Goal: Answer question/provide support: Share knowledge or assist other users

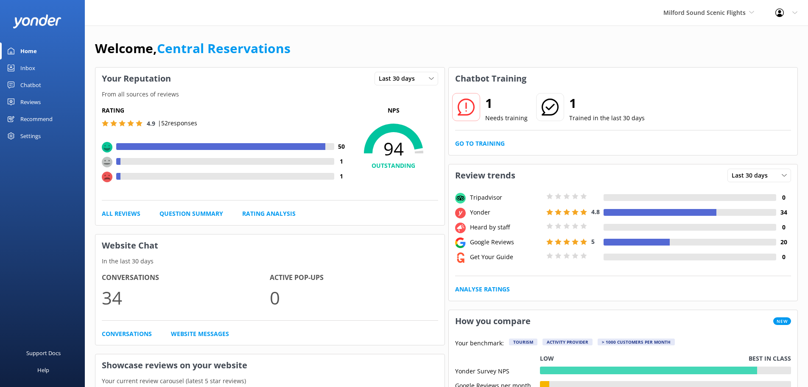
click at [47, 72] on link "Inbox" at bounding box center [42, 67] width 85 height 17
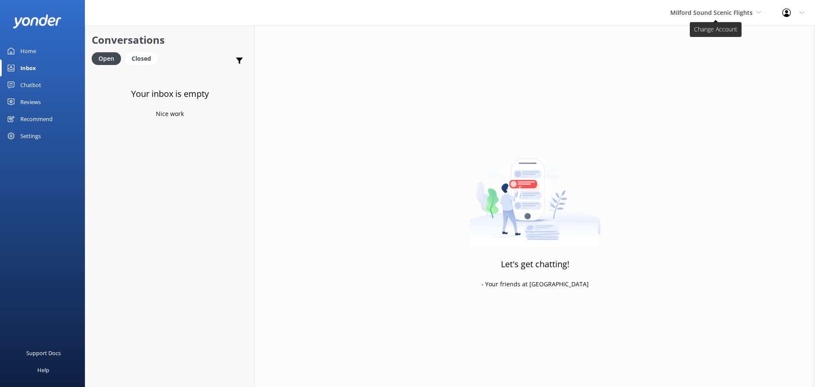
click at [698, 15] on span "Milford Sound Scenic Flights" at bounding box center [711, 12] width 82 height 8
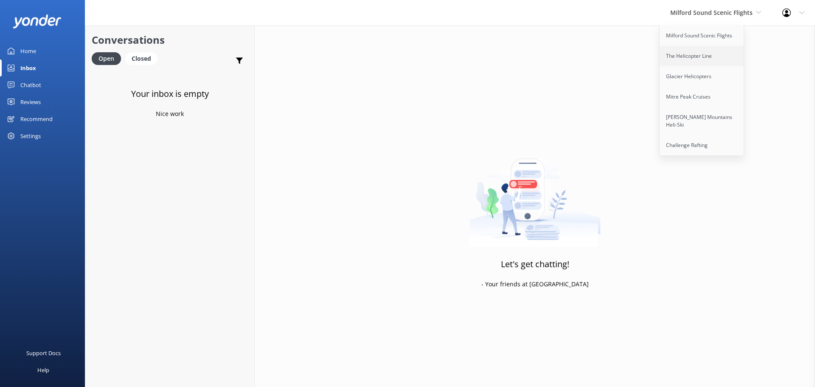
click at [690, 62] on link "The Helicopter Line" at bounding box center [701, 56] width 85 height 20
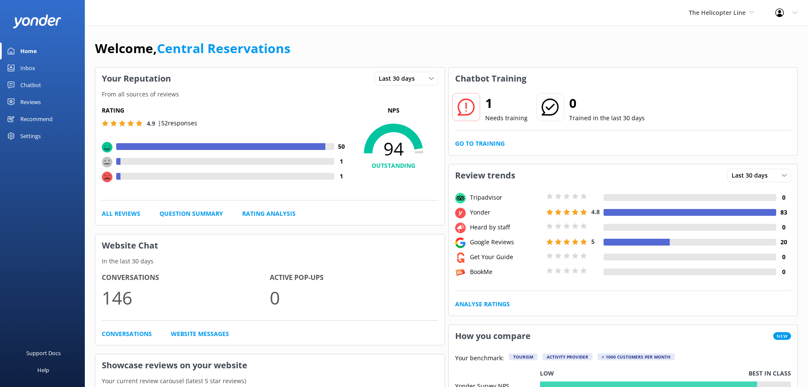
click at [23, 70] on div "Inbox" at bounding box center [27, 67] width 15 height 17
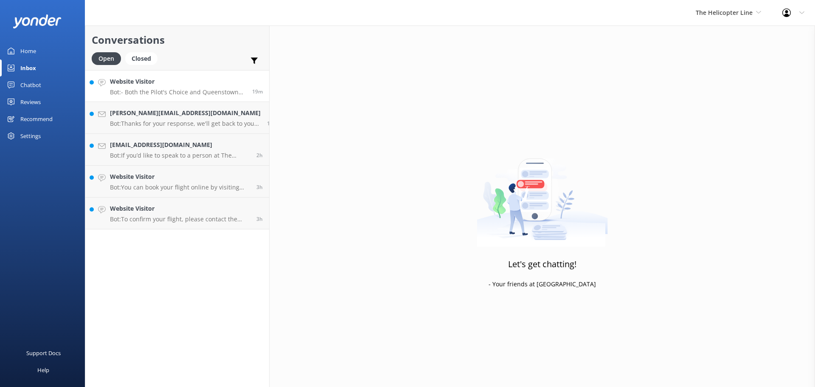
click at [200, 91] on p "Bot: - Both the Pilot's Choice and Queenstown Panorama flights include a scenic…" at bounding box center [178, 92] width 136 height 8
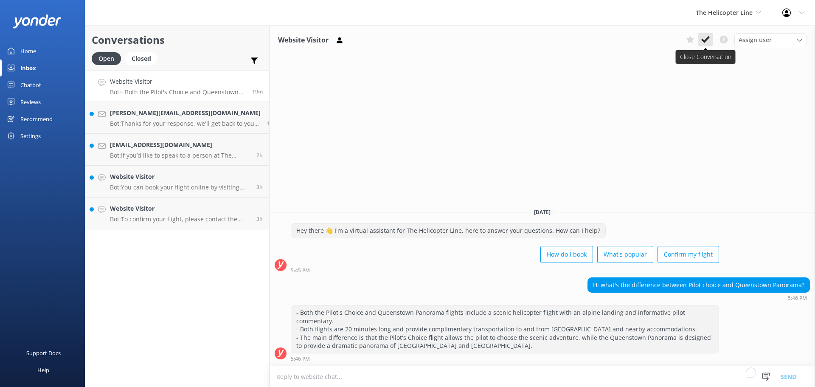
click at [705, 40] on use at bounding box center [705, 39] width 8 height 7
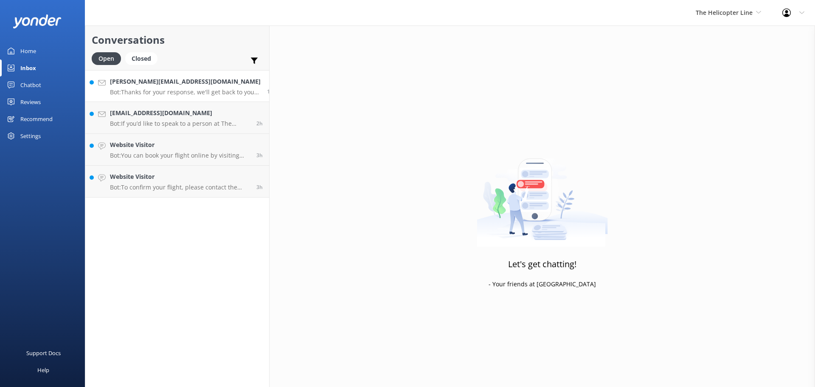
click at [157, 92] on p "Bot: Thanks for your response, we'll get back to you as soon as we can during o…" at bounding box center [185, 92] width 151 height 8
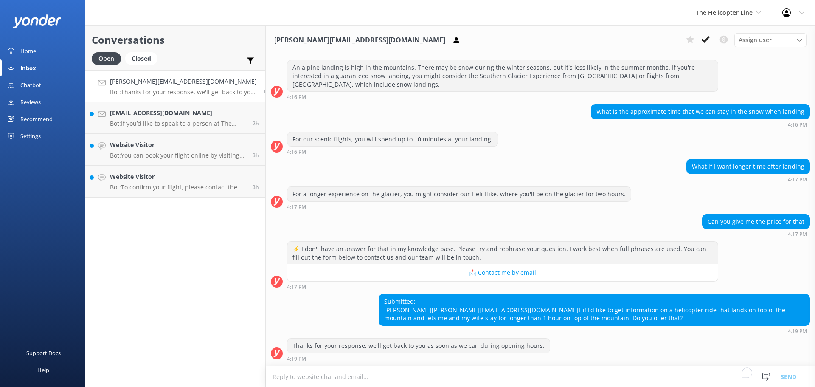
scroll to position [171, 0]
click at [183, 115] on h4 "[EMAIL_ADDRESS][DOMAIN_NAME]" at bounding box center [178, 112] width 136 height 9
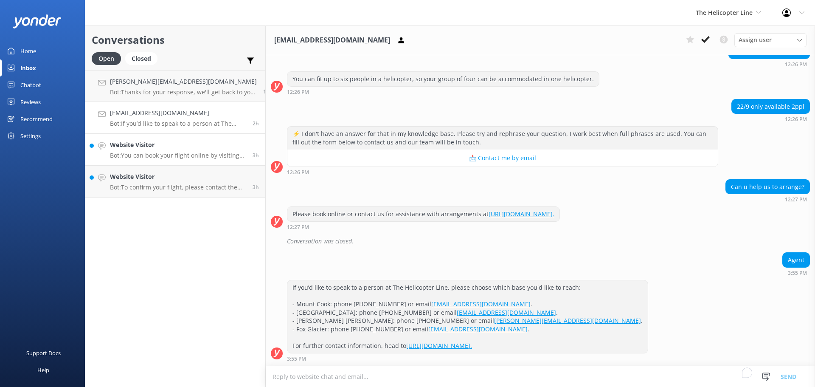
scroll to position [412, 0]
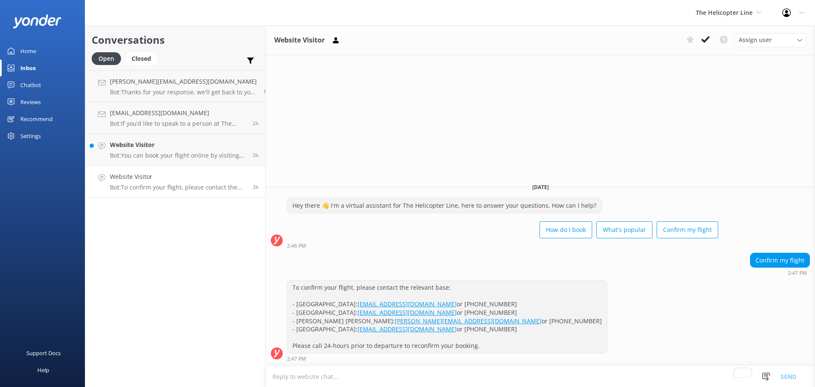
click at [202, 181] on h4 "Website Visitor" at bounding box center [178, 176] width 136 height 9
click at [703, 36] on icon at bounding box center [705, 39] width 8 height 8
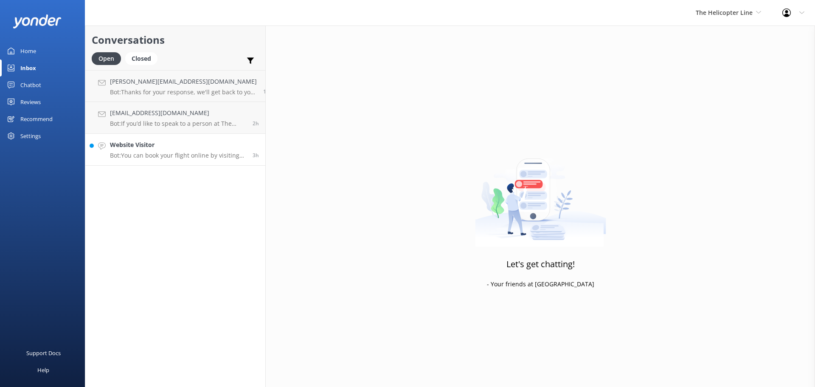
click at [172, 153] on p "Bot: You can book your flight online by visiting [URL][DOMAIN_NAME]." at bounding box center [178, 155] width 136 height 8
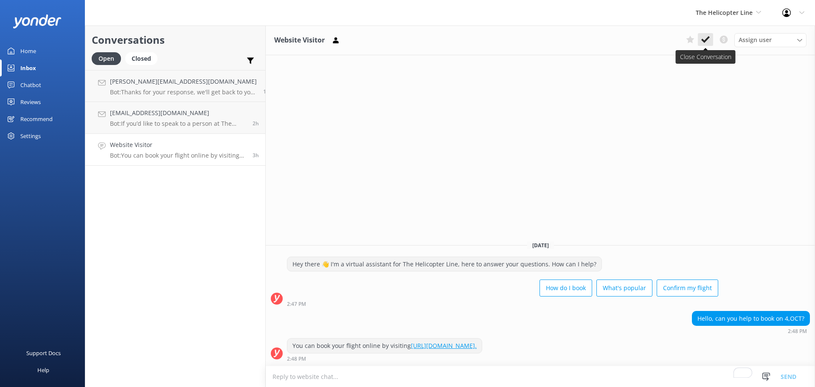
click at [709, 41] on button at bounding box center [705, 39] width 15 height 13
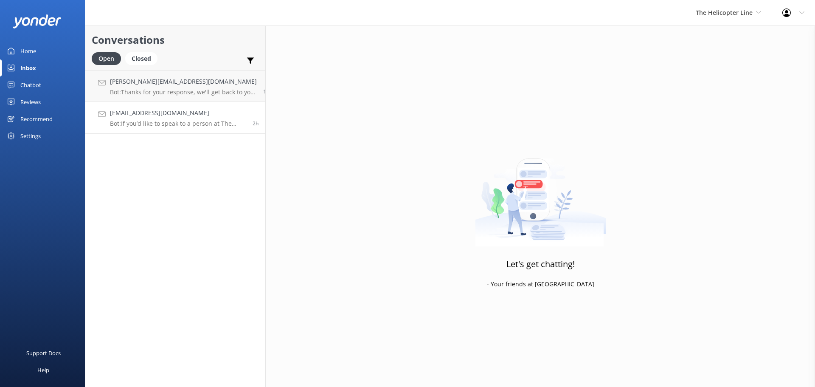
click at [177, 126] on p "Bot: If you’d like to speak to a person at The Helicopter Line, please choose w…" at bounding box center [178, 124] width 136 height 8
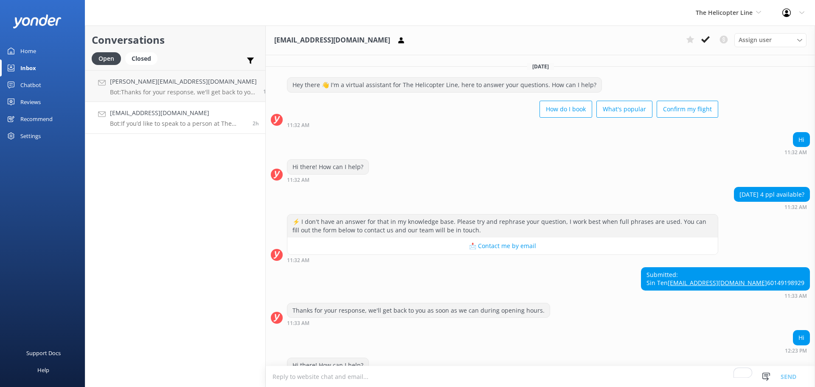
click at [482, 373] on textarea "To enrich screen reader interactions, please activate Accessibility in Grammarl…" at bounding box center [540, 376] width 549 height 21
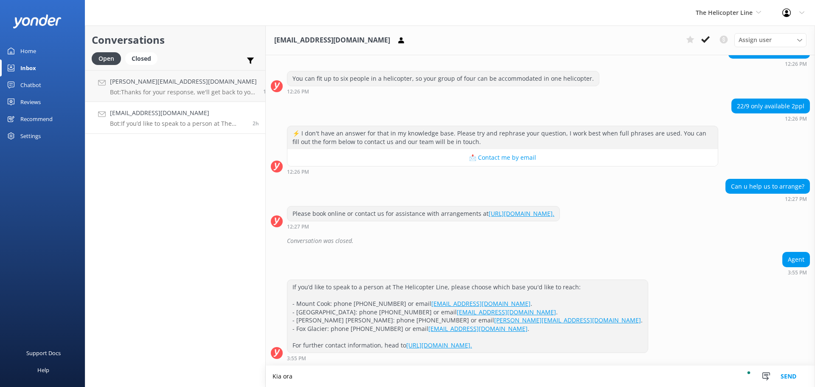
scroll to position [412, 0]
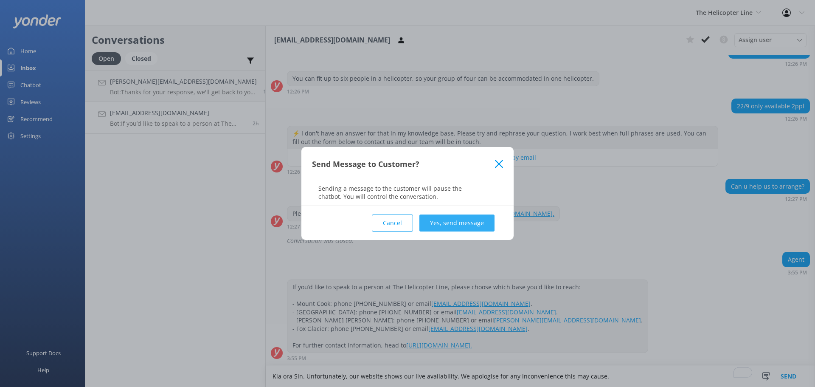
type textarea "Kia ora Sin. Unfortunately, our website shows our live availability. We apologi…"
click at [463, 220] on button "Yes, send message" at bounding box center [456, 222] width 75 height 17
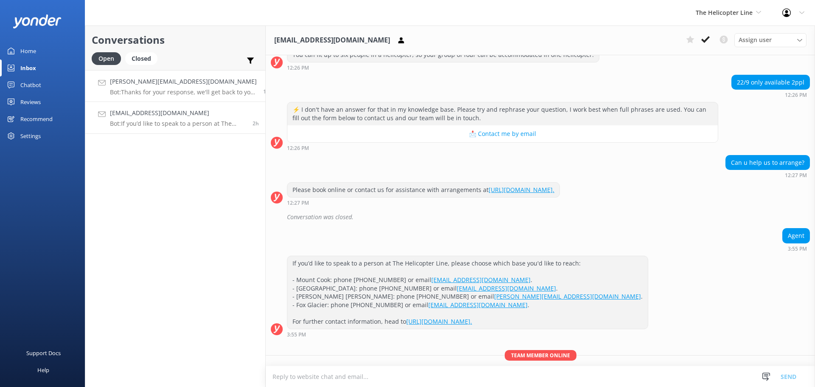
scroll to position [467, 0]
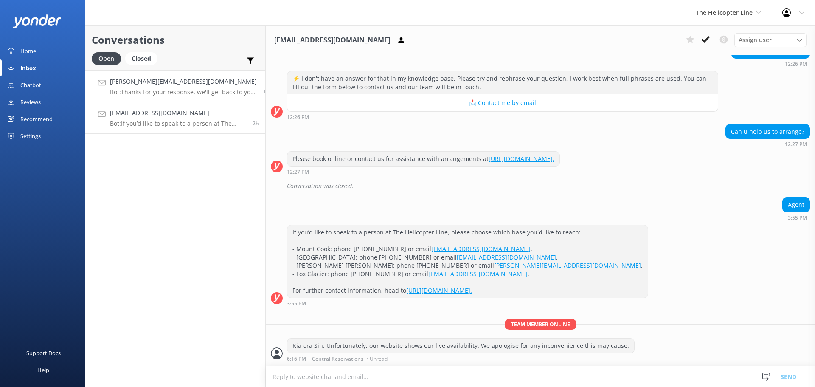
click at [153, 80] on h4 "[PERSON_NAME][EMAIL_ADDRESS][DOMAIN_NAME]" at bounding box center [183, 81] width 147 height 9
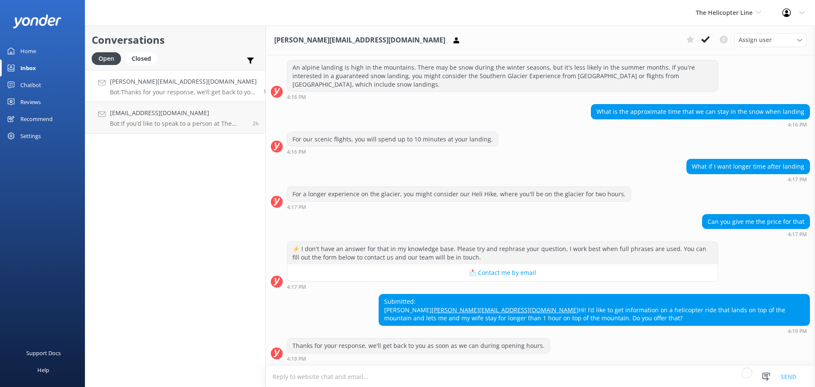
scroll to position [171, 0]
drag, startPoint x: 490, startPoint y: 322, endPoint x: 373, endPoint y: 311, distance: 117.7
click at [379, 311] on div "Submitted: Gonzalo [EMAIL_ADDRESS][DOMAIN_NAME] Hi! I’d like to get information…" at bounding box center [594, 309] width 430 height 31
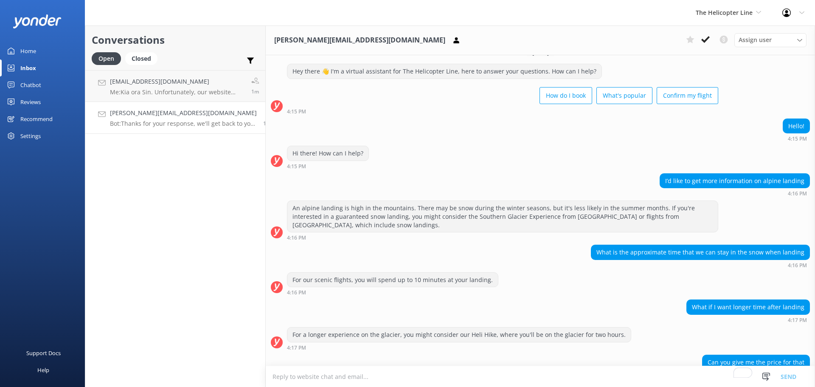
scroll to position [0, 0]
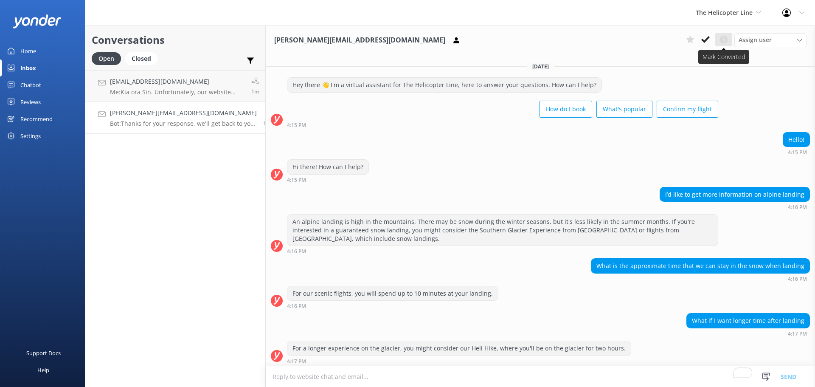
click at [726, 39] on use at bounding box center [724, 40] width 8 height 8
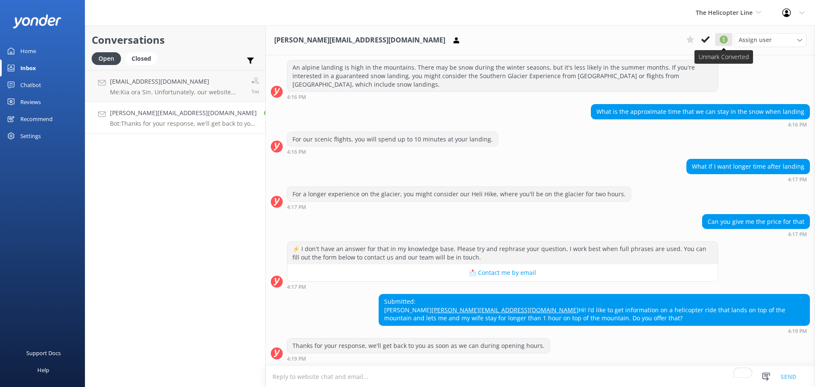
scroll to position [171, 0]
click at [726, 39] on use at bounding box center [724, 40] width 8 height 8
click at [724, 39] on use at bounding box center [724, 40] width 8 height 8
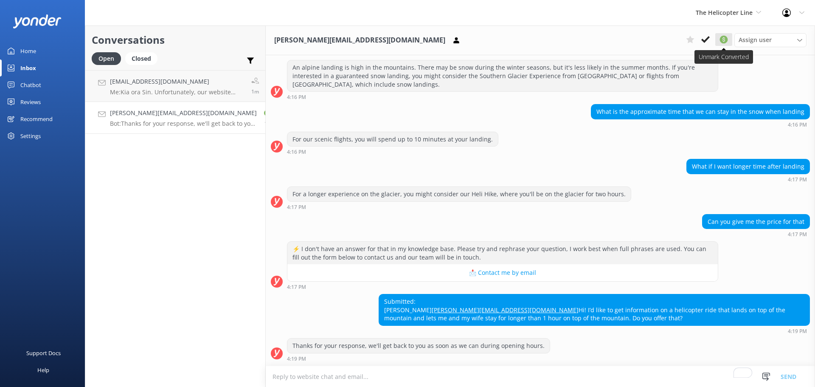
click at [724, 39] on use at bounding box center [724, 40] width 8 height 8
click at [452, 40] on icon at bounding box center [456, 40] width 8 height 8
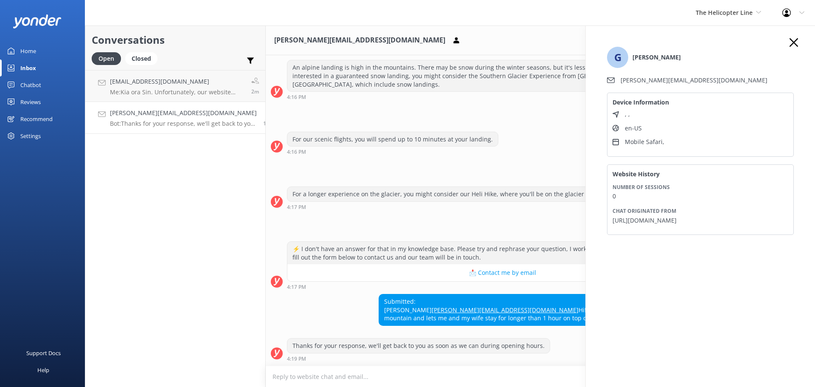
click at [333, 305] on div "Submitted: Gonzalo [EMAIL_ADDRESS][DOMAIN_NAME] Hi! I’d like to get information…" at bounding box center [540, 314] width 549 height 40
click at [371, 380] on textarea "To enrich screen reader interactions, please activate Accessibility in Grammarl…" at bounding box center [540, 376] width 549 height 21
paste textarea "03 435 1801 0800 650 651 [EMAIL_ADDRESS][DOMAIN_NAME]"
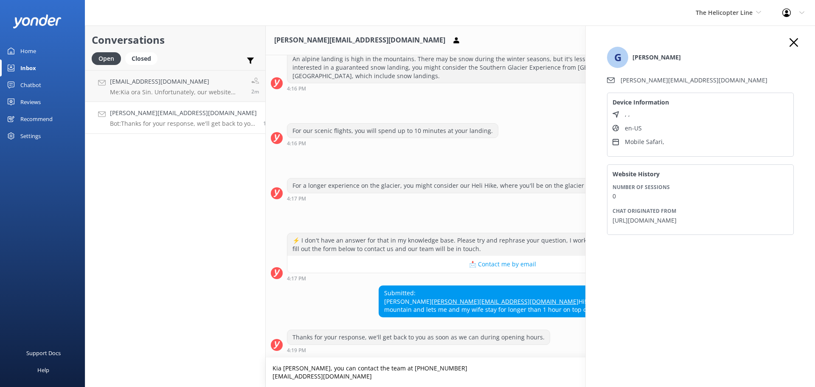
scroll to position [179, 0]
drag, startPoint x: 464, startPoint y: 366, endPoint x: 385, endPoint y: 363, distance: 78.5
click at [385, 363] on textarea "Kia [PERSON_NAME], you can contact the team at [PHONE_NUMBER] [EMAIL_ADDRESS][D…" at bounding box center [540, 371] width 549 height 29
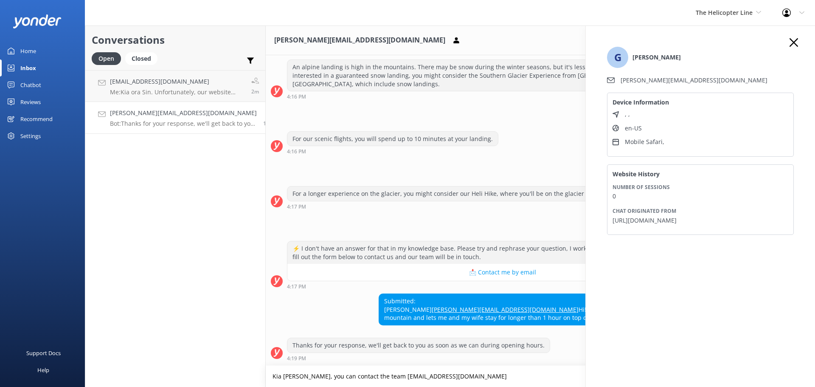
scroll to position [171, 0]
click at [481, 378] on textarea "Kia [PERSON_NAME], you can contact the team at [EMAIL_ADDRESS][DOMAIN_NAME]" at bounding box center [540, 375] width 549 height 21
paste textarea "03 435 1801 0800 650 651"
click at [507, 375] on textarea "Kia [PERSON_NAME], you can contact the team at [EMAIL_ADDRESS][DOMAIN_NAME] or …" at bounding box center [540, 375] width 549 height 21
drag, startPoint x: 547, startPoint y: 376, endPoint x: 588, endPoint y: 372, distance: 40.5
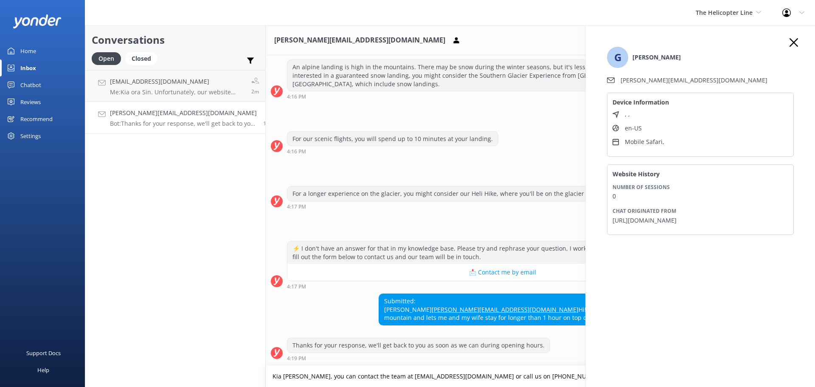
click at [585, 376] on textarea "Kia [PERSON_NAME], you can contact the team at [EMAIL_ADDRESS][DOMAIN_NAME] or …" at bounding box center [540, 375] width 549 height 21
type textarea "Kia [PERSON_NAME], you can contact the team at [EMAIL_ADDRESS][DOMAIN_NAME] or …"
click at [801, 31] on div "G Gonzalo [EMAIL_ADDRESS][DOMAIN_NAME] Device Information , , en-US Mobile Safa…" at bounding box center [699, 218] width 229 height 387
click at [799, 38] on div "G Gonzalo [EMAIL_ADDRESS][DOMAIN_NAME] Device Information , , en-US Mobile Safa…" at bounding box center [699, 218] width 229 height 387
click at [795, 39] on icon "button" at bounding box center [793, 42] width 8 height 8
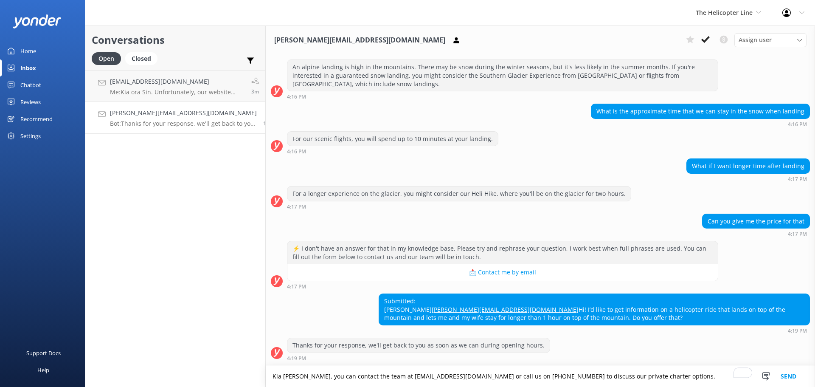
click at [814, 38] on button "button" at bounding box center [819, 42] width 8 height 9
click at [658, 375] on textarea "Kia [PERSON_NAME], you can contact the team at [EMAIL_ADDRESS][DOMAIN_NAME] or …" at bounding box center [540, 375] width 549 height 21
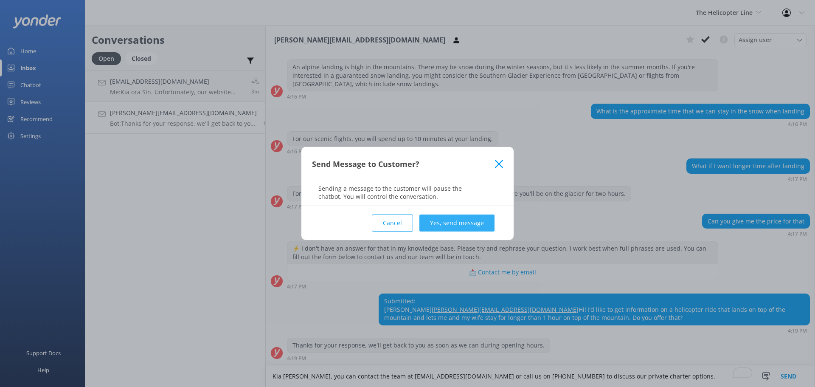
click at [461, 221] on button "Yes, send message" at bounding box center [456, 222] width 75 height 17
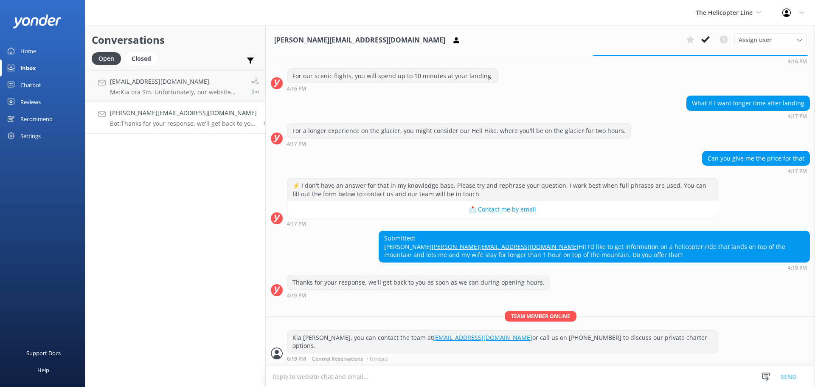
scroll to position [226, 0]
click at [738, 6] on div "The Helicopter Line Milford Sound Scenic Flights The Helicopter Line Glacier He…" at bounding box center [728, 12] width 87 height 25
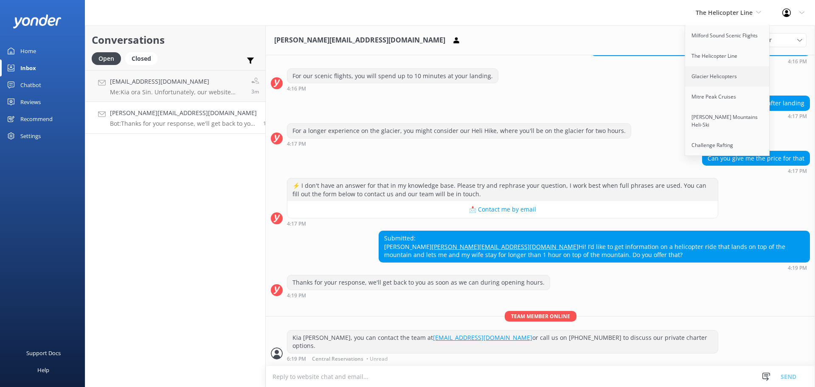
click at [716, 74] on link "Glacier Helicopters" at bounding box center [727, 76] width 85 height 20
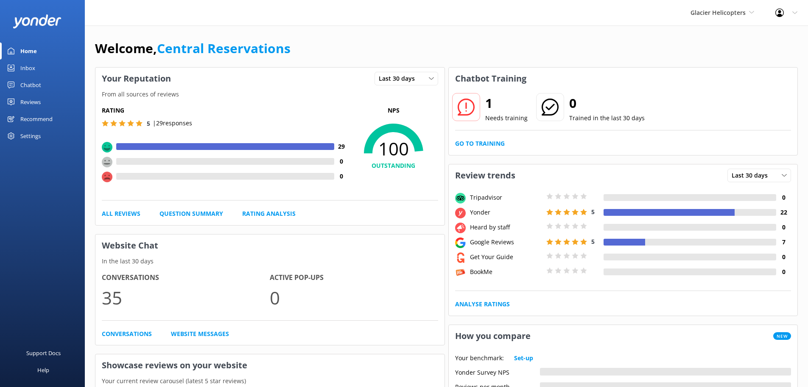
click at [32, 64] on div "Inbox" at bounding box center [27, 67] width 15 height 17
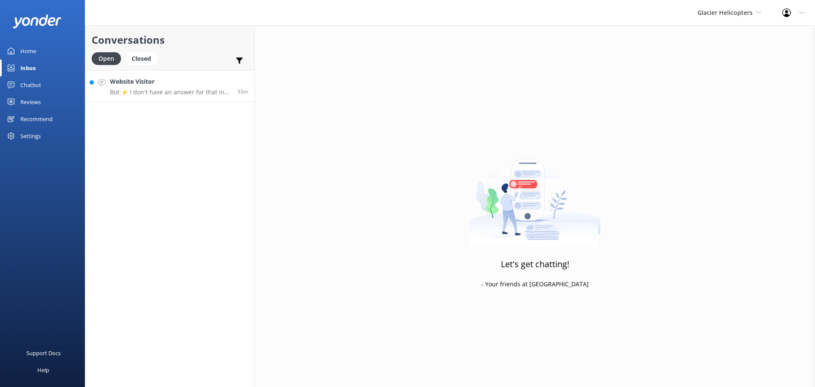
click at [171, 84] on h4 "Website Visitor" at bounding box center [170, 81] width 121 height 9
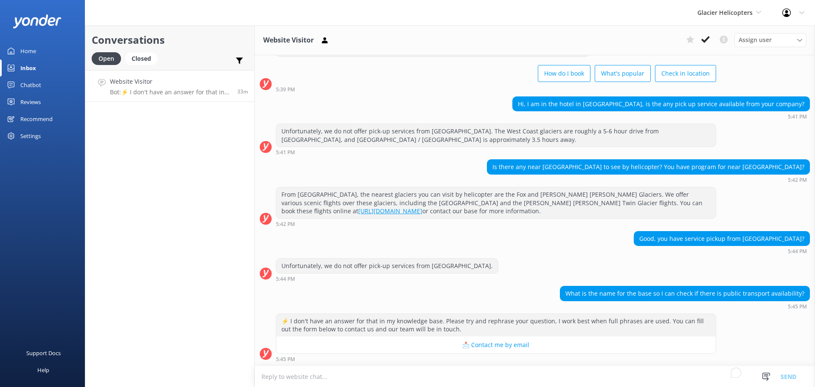
scroll to position [36, 0]
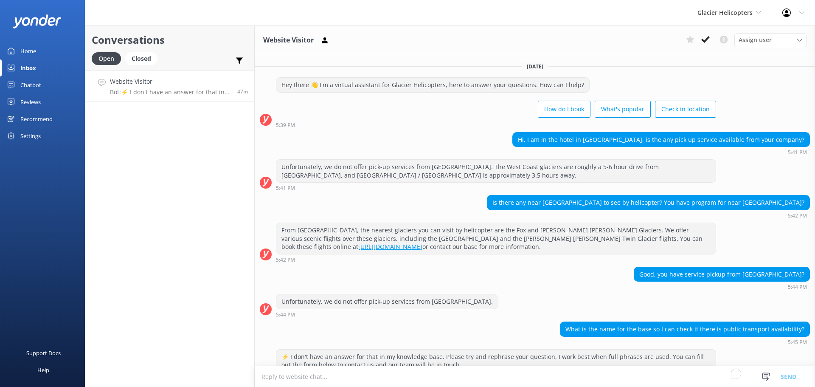
scroll to position [36, 0]
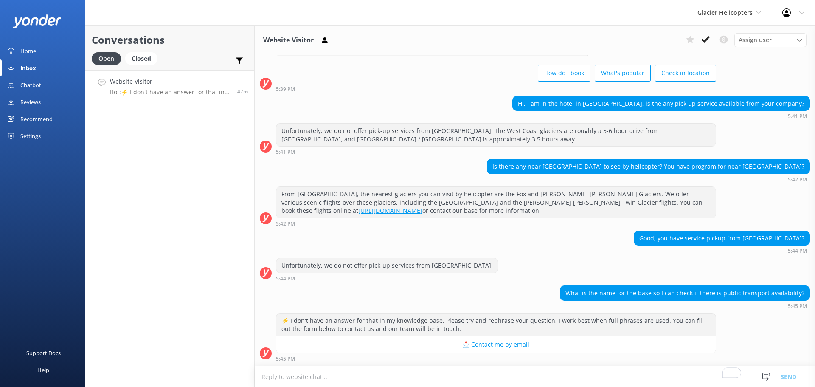
click at [631, 272] on div "Unfortunately, we do not offer pick-up services from Queenstown. 5:44 PM" at bounding box center [535, 269] width 560 height 23
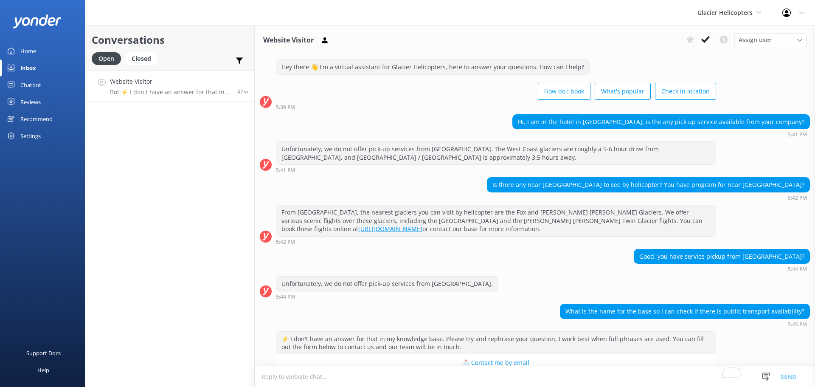
scroll to position [0, 0]
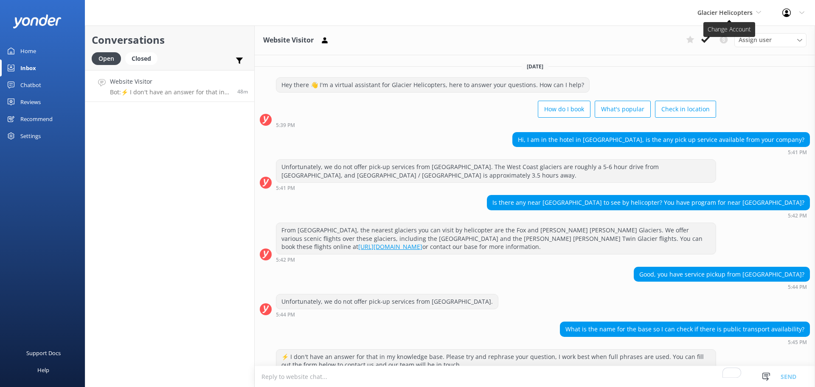
click at [744, 8] on span "Glacier Helicopters" at bounding box center [724, 12] width 55 height 8
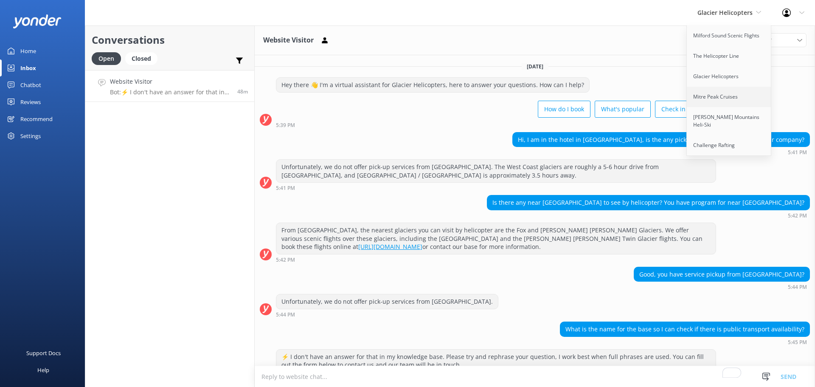
click at [738, 91] on link "Mitre Peak Cruises" at bounding box center [728, 97] width 85 height 20
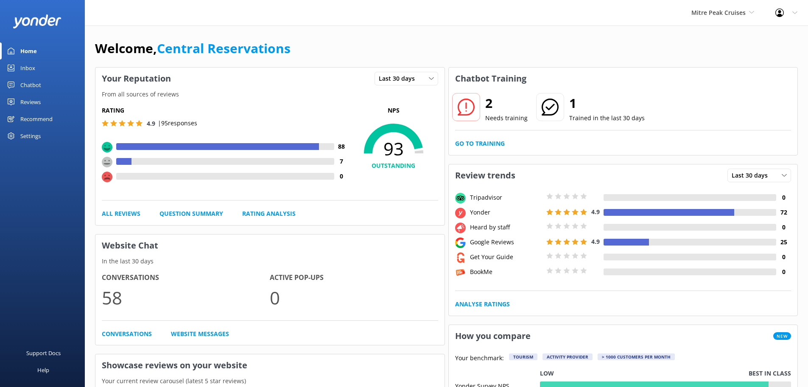
click at [51, 73] on link "Inbox" at bounding box center [42, 67] width 85 height 17
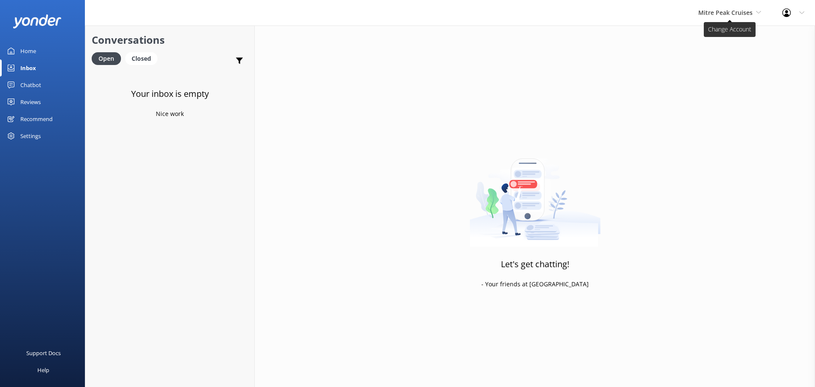
click at [735, 9] on span "Mitre Peak Cruises" at bounding box center [725, 12] width 54 height 8
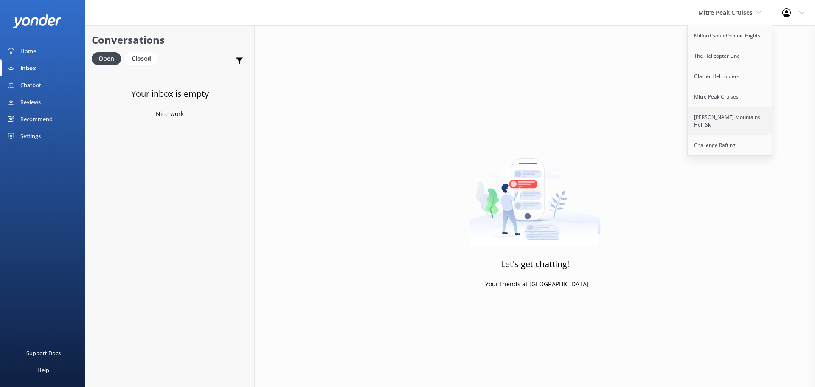
click at [726, 110] on link "[PERSON_NAME] Mountains Heli-Ski" at bounding box center [729, 121] width 85 height 28
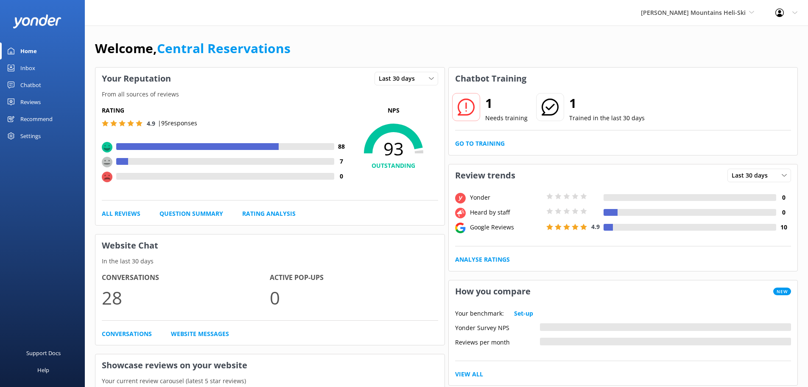
click at [32, 73] on div "Inbox" at bounding box center [27, 67] width 15 height 17
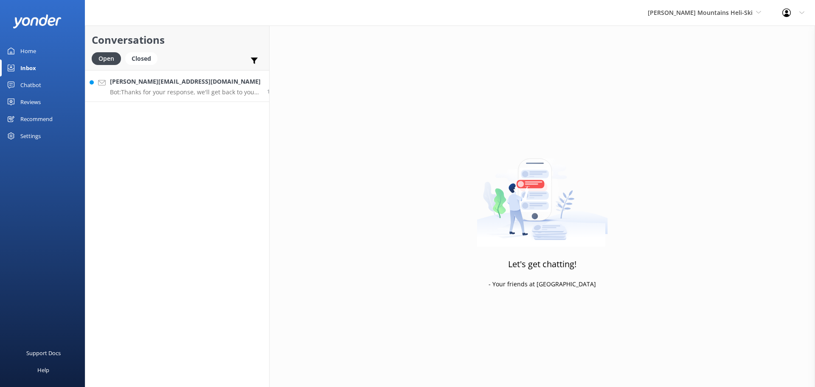
click at [174, 78] on h4 "[PERSON_NAME][EMAIL_ADDRESS][DOMAIN_NAME]" at bounding box center [185, 81] width 151 height 9
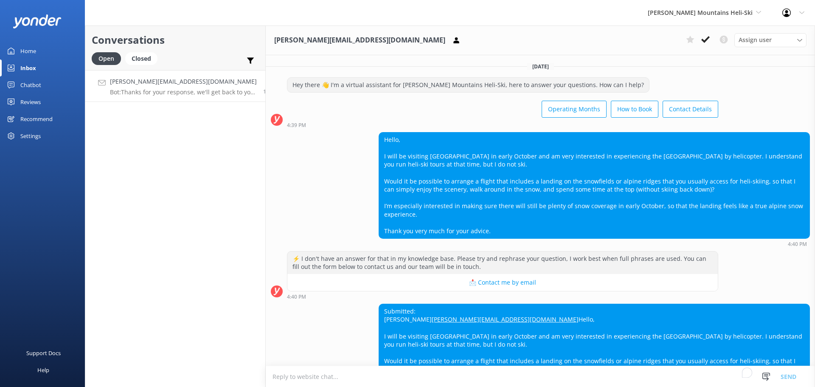
scroll to position [109, 0]
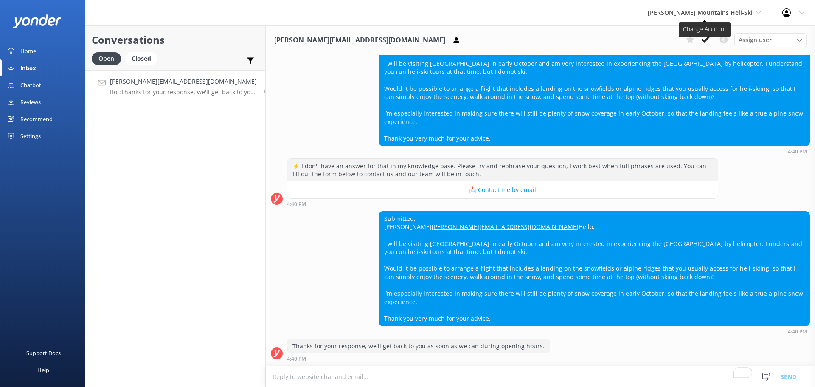
click at [718, 12] on span "[PERSON_NAME] Mountains Heli-Ski" at bounding box center [699, 12] width 105 height 8
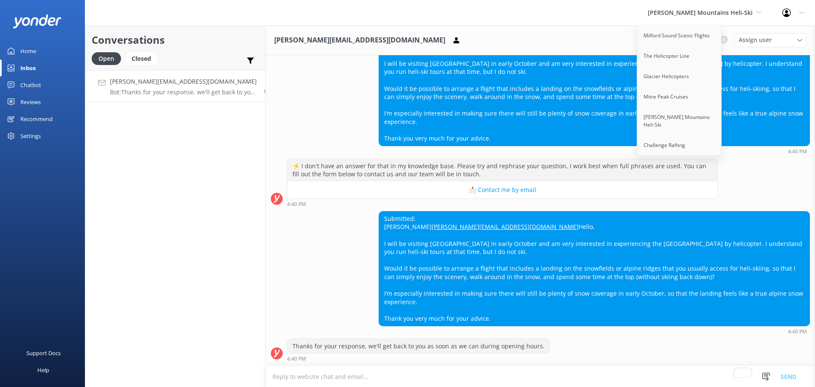
click at [654, 28] on div "Gonzalo.matallana001@gmail.com Assign user Nicki Miller Jaimie Moscarello Sam B…" at bounding box center [540, 40] width 549 height 30
drag, startPoint x: 576, startPoint y: 37, endPoint x: 585, endPoint y: 36, distance: 9.0
click at [577, 37] on div "Gonzalo.matallana001@gmail.com Assign user Nicki Miller Jaimie Moscarello Sam B…" at bounding box center [540, 40] width 549 height 30
click at [730, 13] on span "[PERSON_NAME] Mountains Heli-Ski" at bounding box center [699, 12] width 105 height 8
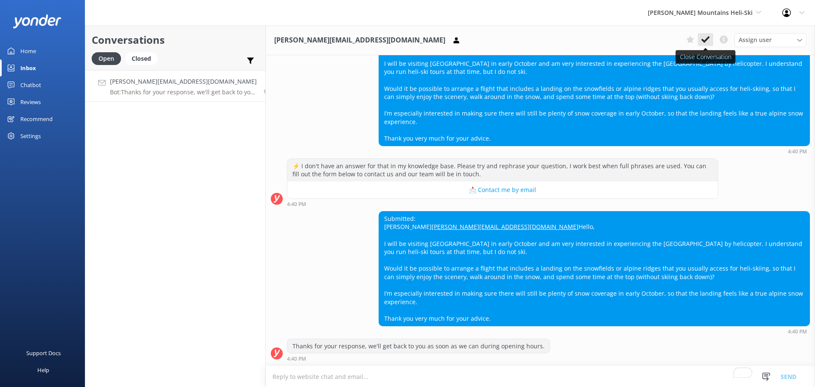
click at [702, 43] on icon at bounding box center [705, 39] width 8 height 8
click at [707, 11] on span "[PERSON_NAME] Mountains Heli-Ski" at bounding box center [699, 12] width 105 height 8
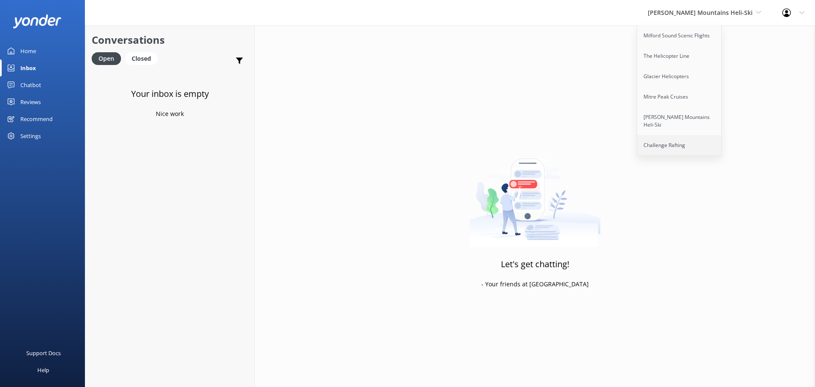
click at [690, 140] on link "Challenge Rafting" at bounding box center [679, 145] width 85 height 20
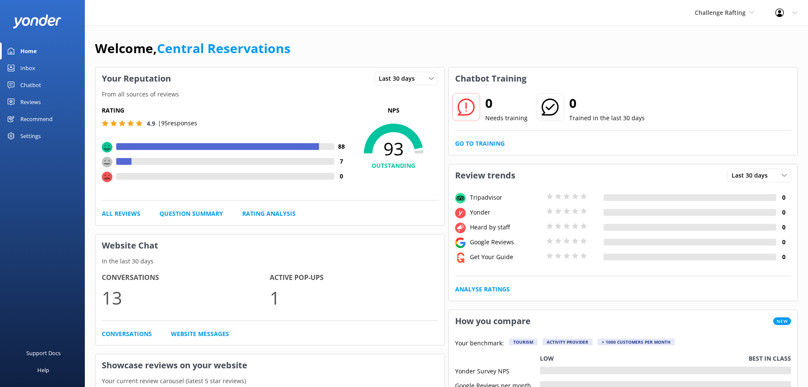
click at [51, 64] on link "Inbox" at bounding box center [42, 67] width 85 height 17
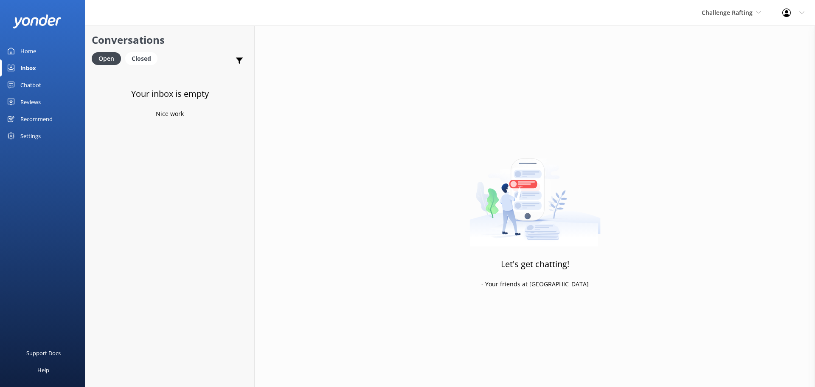
click at [722, 22] on div "Challenge Rafting Milford Sound Scenic Flights The Helicopter Line Glacier Heli…" at bounding box center [731, 12] width 81 height 25
click at [720, 79] on link "Glacier Helicopters" at bounding box center [733, 76] width 85 height 20
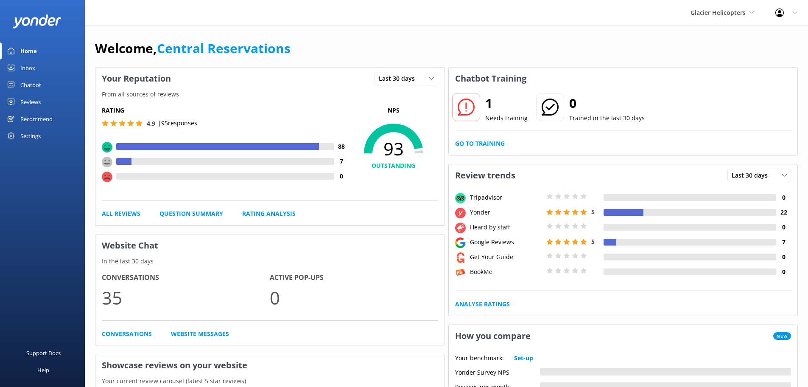
click at [20, 66] on link "Inbox" at bounding box center [42, 67] width 85 height 17
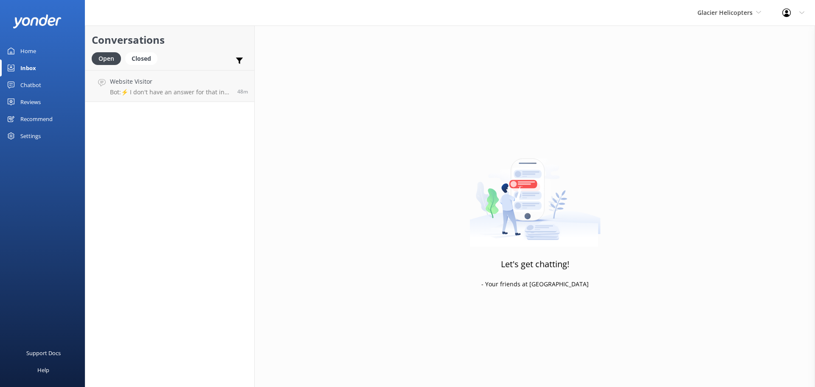
click at [191, 103] on div "Conversations Open Closed Important Converted Assigned to me Unassigned Website…" at bounding box center [170, 205] width 170 height 361
click at [193, 91] on p "Bot: ⚡ I don't have an answer for that in my knowledge base. Please try and rep…" at bounding box center [170, 92] width 121 height 8
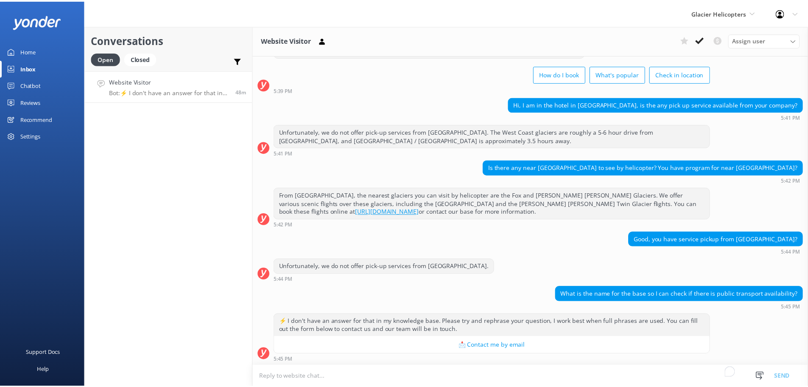
scroll to position [36, 0]
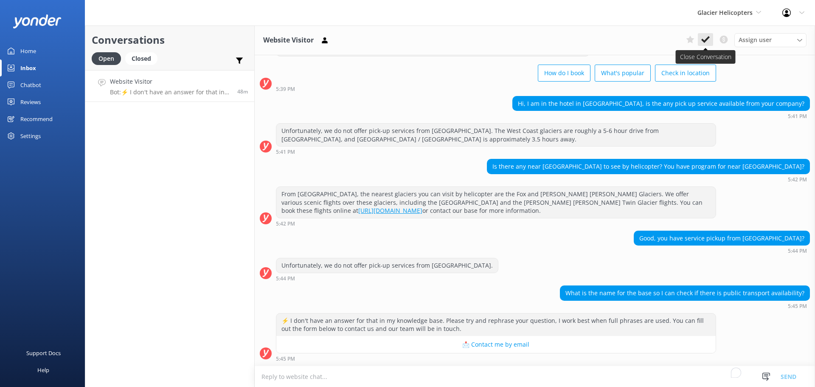
click at [705, 43] on icon at bounding box center [705, 39] width 8 height 8
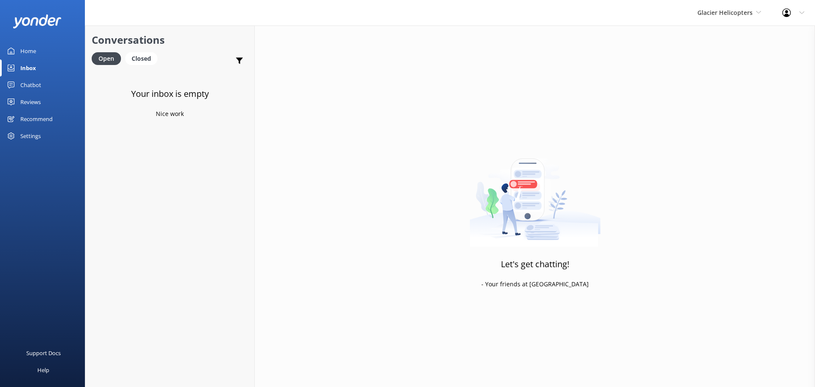
click at [728, 18] on div "Glacier Helicopters Milford Sound Scenic Flights The Helicopter Line Glacier He…" at bounding box center [728, 12] width 85 height 25
click at [728, 31] on link "Milford Sound Scenic Flights" at bounding box center [728, 35] width 85 height 20
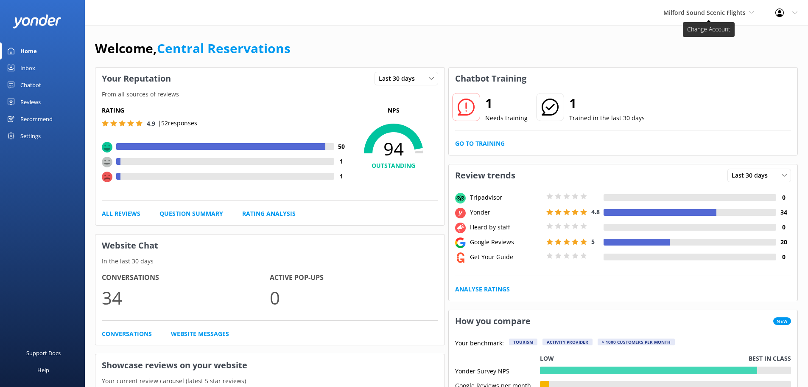
click at [727, 14] on span "Milford Sound Scenic Flights" at bounding box center [705, 12] width 82 height 8
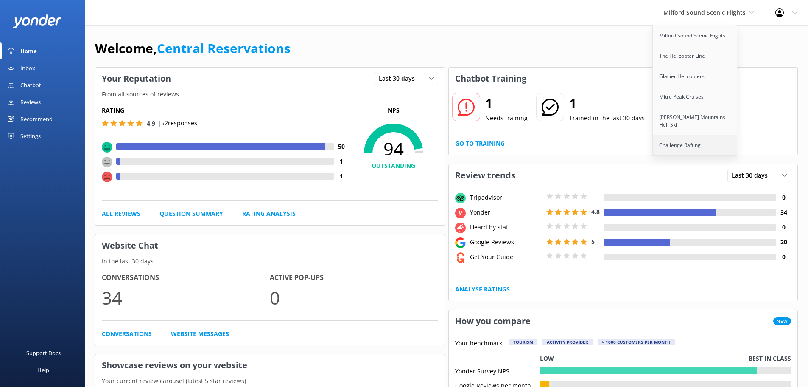
click at [698, 135] on link "Challenge Rafting" at bounding box center [695, 145] width 85 height 20
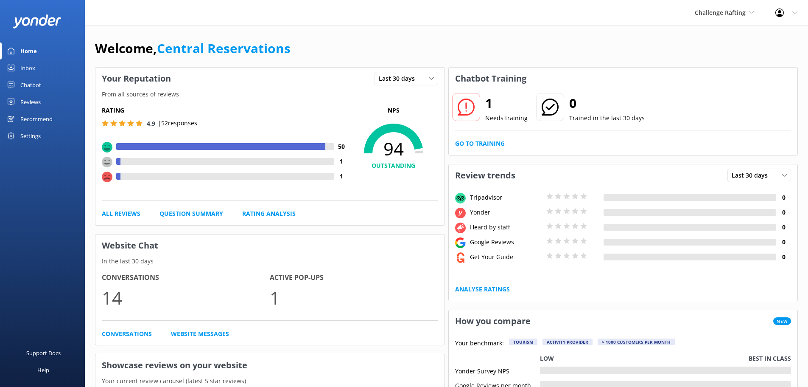
click at [26, 69] on div "Inbox" at bounding box center [27, 67] width 15 height 17
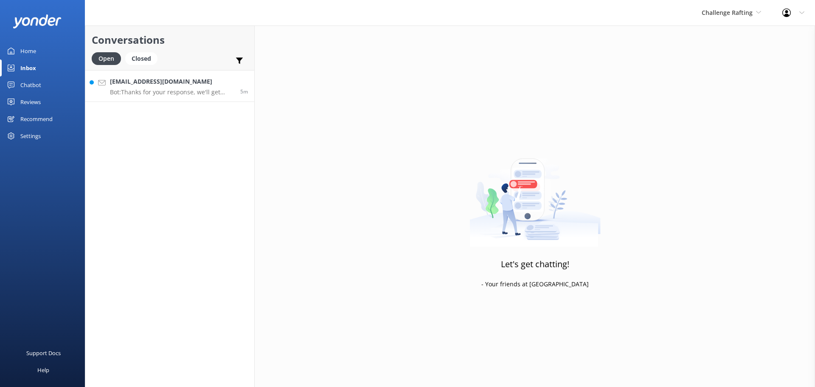
click at [196, 91] on p "Bot: Thanks for your response, we'll get back to you as soon as we can during o…" at bounding box center [172, 92] width 124 height 8
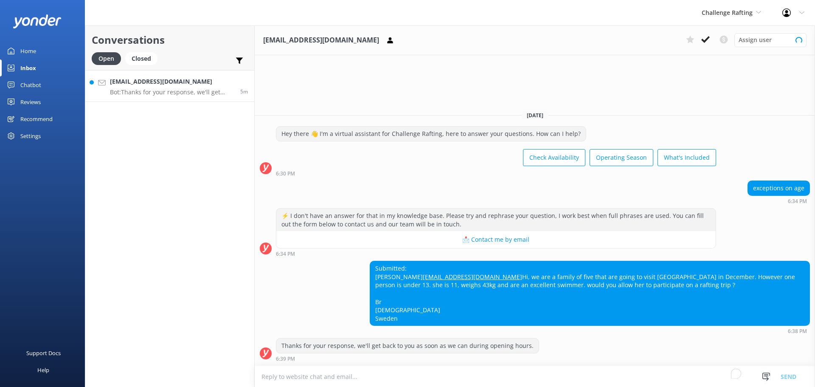
click at [402, 373] on textarea "To enrich screen reader interactions, please activate Accessibility in Grammarl…" at bounding box center [535, 376] width 560 height 21
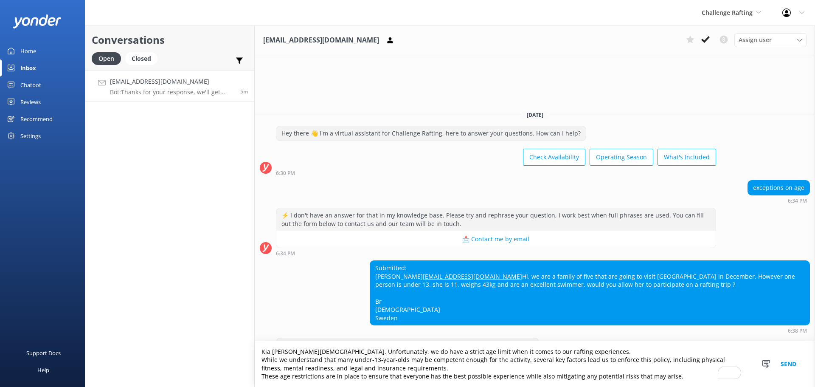
scroll to position [2, 0]
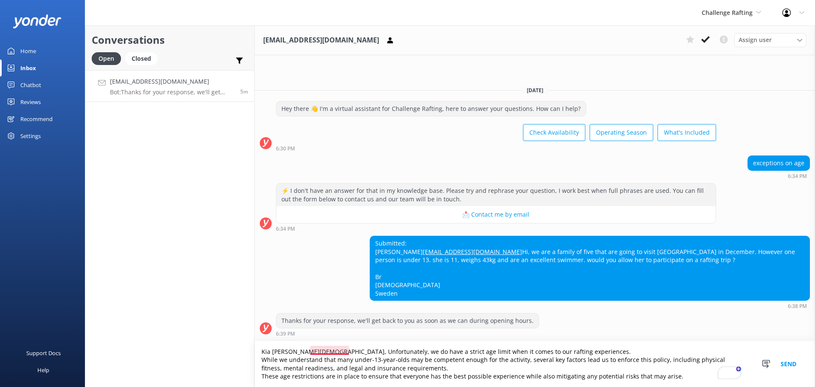
click at [324, 347] on textarea "Kia ora Christian, Unfortunately, we do have a strict age limit when it comes t…" at bounding box center [535, 364] width 560 height 46
click at [451, 356] on textarea "Kia ora Christian, unfortunately, we do have a strict age limit when it comes t…" at bounding box center [535, 364] width 560 height 46
click at [452, 347] on textarea "Kia ora Christian, unfortunately, we do have a strict age limit when it comes t…" at bounding box center [535, 364] width 560 height 46
click at [694, 372] on textarea "Kia ora Christian, unfortunately, we do have a strict age limit when it comes t…" at bounding box center [535, 364] width 560 height 46
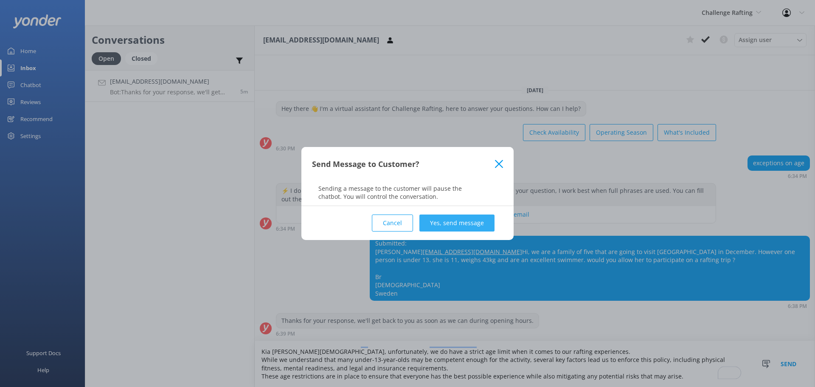
type textarea "Kia ora Christian, unfortunately, we do have a strict age limit when it comes t…"
click at [479, 222] on button "Yes, send message" at bounding box center [456, 222] width 75 height 17
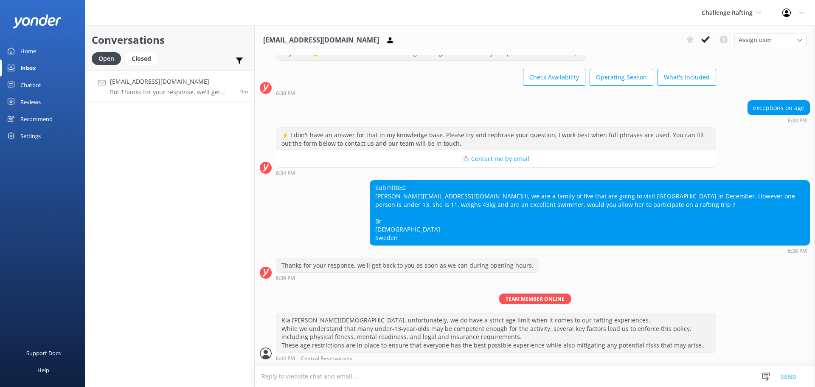
scroll to position [67, 0]
